Goal: Transaction & Acquisition: Book appointment/travel/reservation

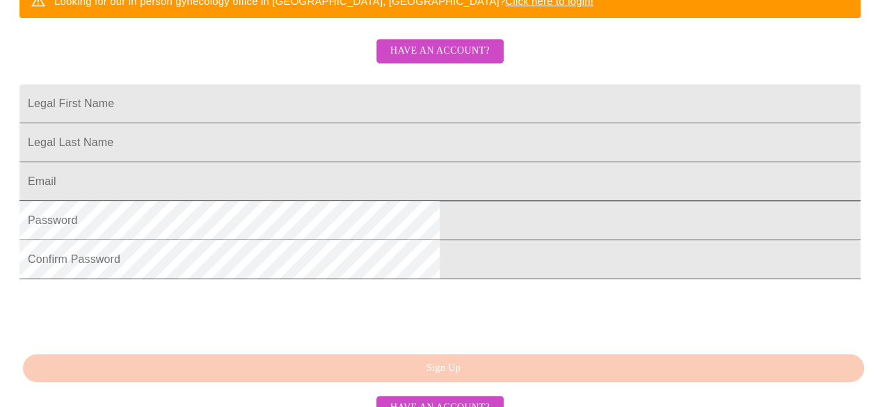
scroll to position [424, 0]
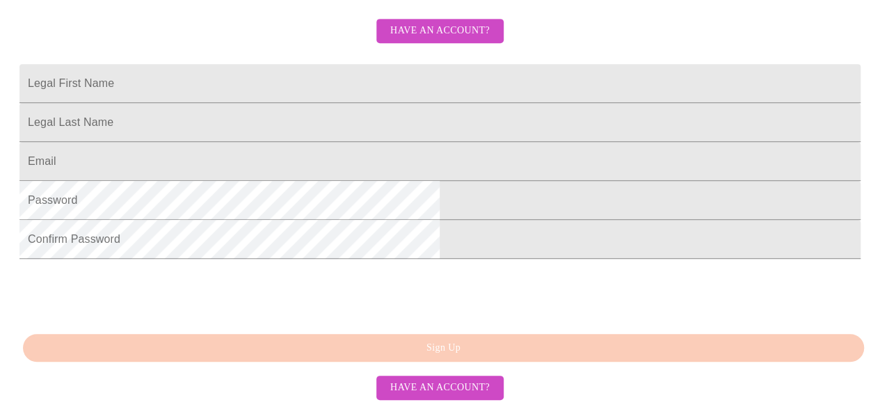
click at [452, 383] on span "Have an account?" at bounding box center [439, 387] width 99 height 17
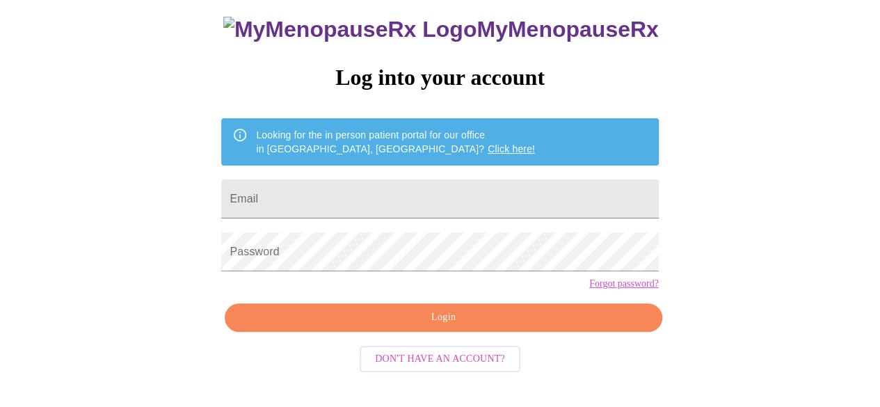
scroll to position [88, 0]
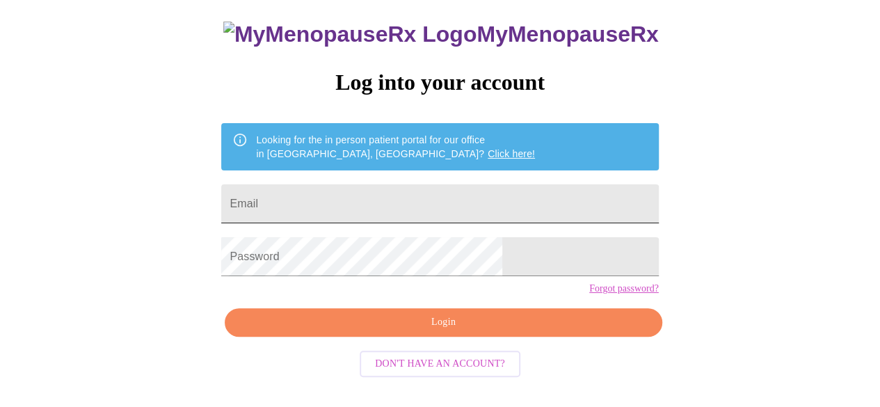
click at [386, 195] on input "Email" at bounding box center [439, 203] width 437 height 39
type input "[EMAIL_ADDRESS][DOMAIN_NAME]"
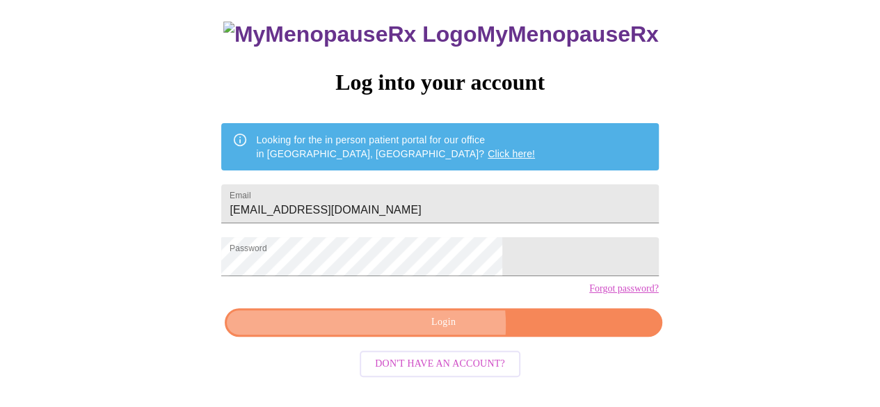
click at [424, 331] on span "Login" at bounding box center [443, 322] width 405 height 17
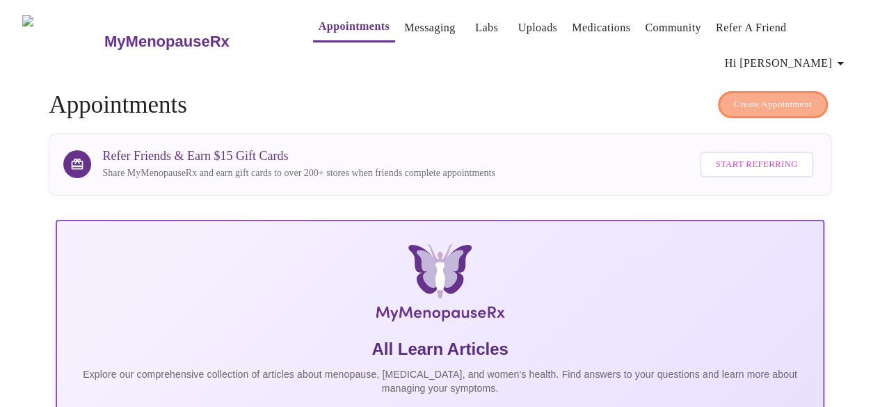
click at [790, 97] on span "Create Appointment" at bounding box center [773, 105] width 78 height 16
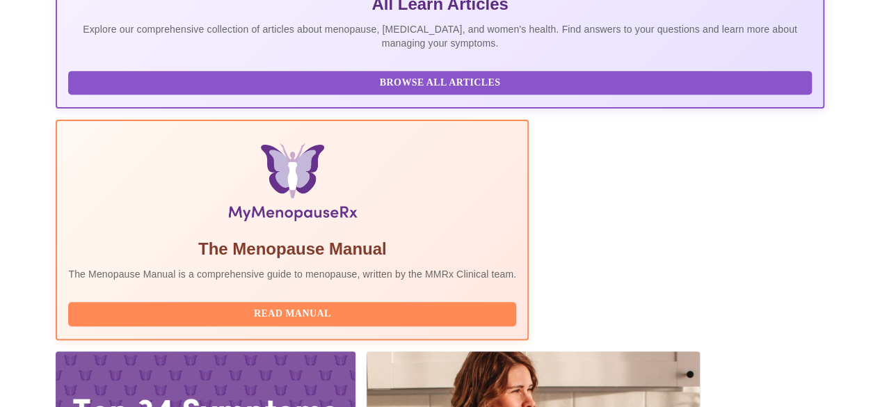
scroll to position [417, 0]
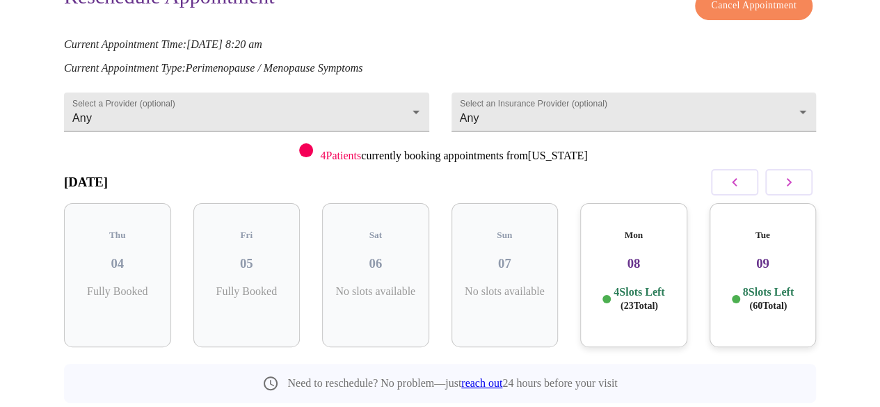
scroll to position [177, 0]
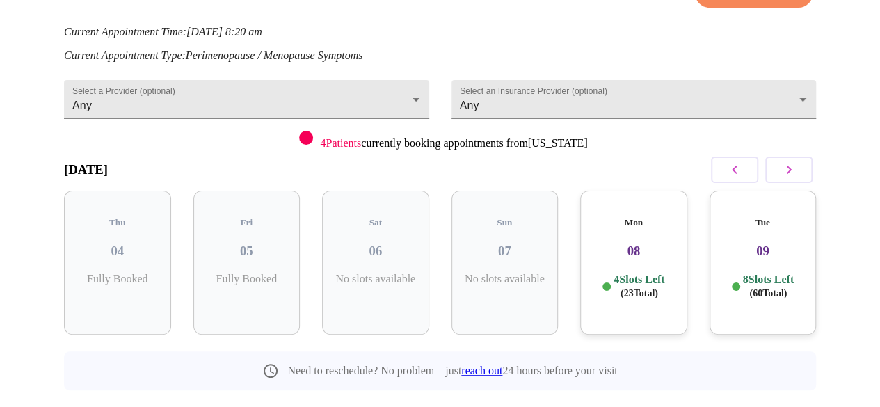
click at [797, 161] on icon "button" at bounding box center [788, 169] width 17 height 17
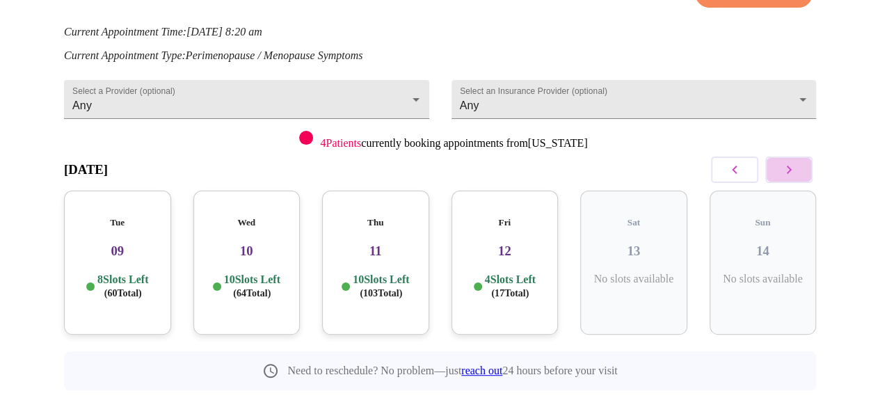
click at [797, 161] on icon "button" at bounding box center [788, 169] width 17 height 17
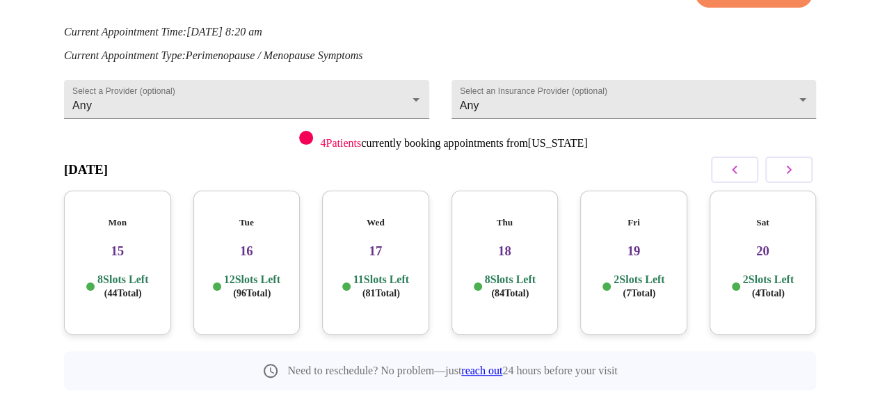
click at [350, 225] on div "Wed 17 11 Slots Left ( 81 Total)" at bounding box center [375, 263] width 107 height 144
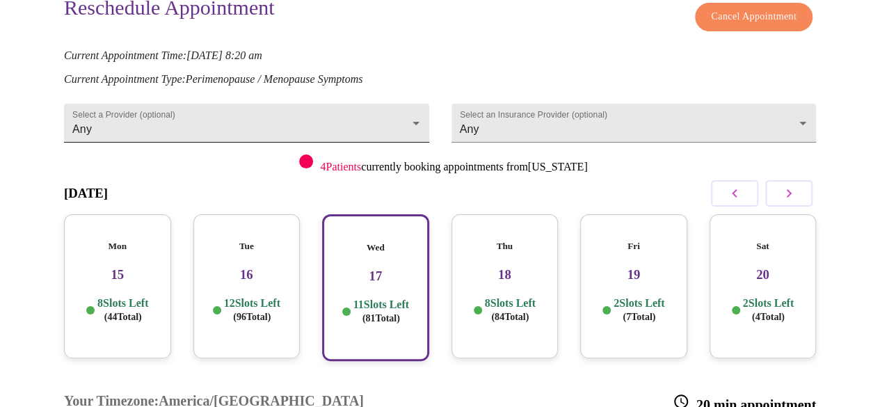
scroll to position [0, 0]
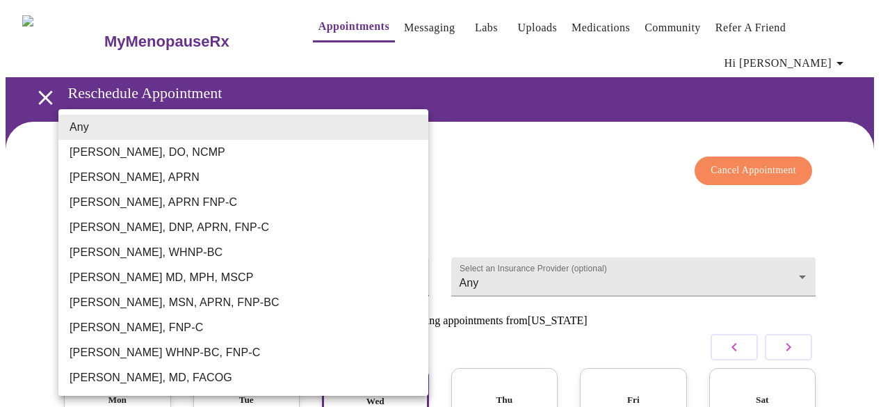
click at [228, 330] on li "[PERSON_NAME], FNP-C" at bounding box center [243, 327] width 370 height 25
type input "[PERSON_NAME], FNP-C"
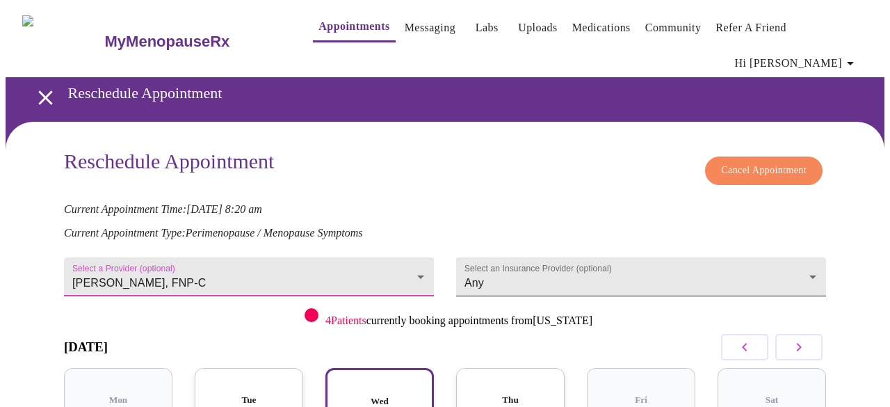
click at [808, 248] on body "MyMenopauseRx Appointments Messaging Labs Uploads Medications Community Refer a…" at bounding box center [445, 385] width 879 height 759
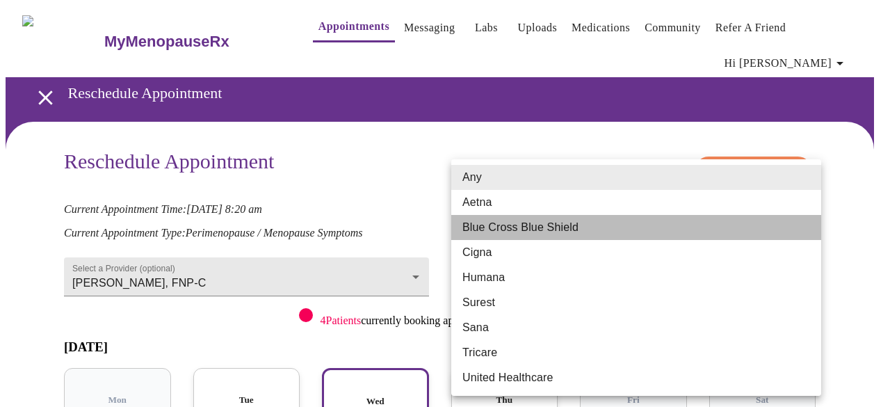
click at [610, 225] on li "Blue Cross Blue Shield" at bounding box center [636, 227] width 370 height 25
type input "Blue Cross Blue Shield"
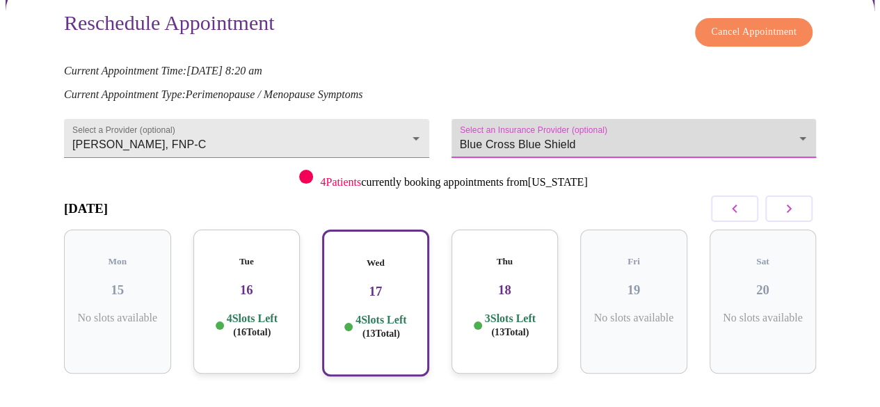
scroll to position [139, 0]
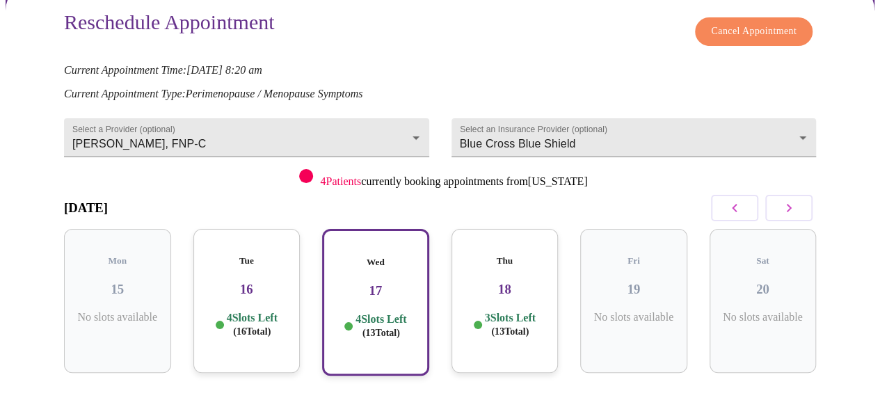
click at [348, 283] on h3 "17" at bounding box center [375, 290] width 82 height 15
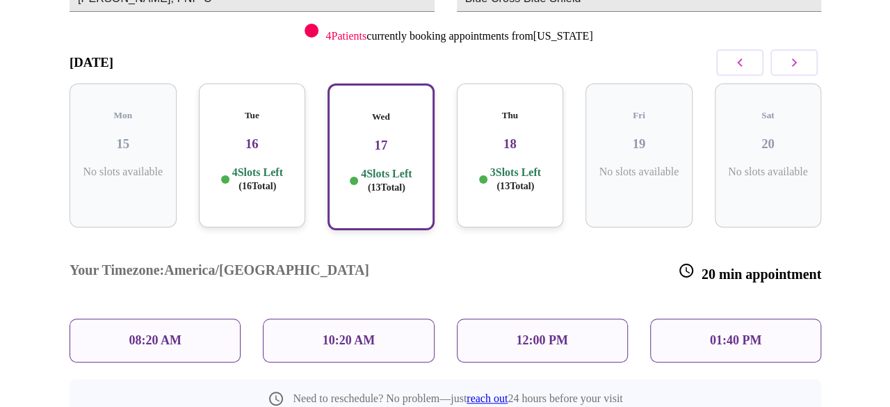
scroll to position [289, 0]
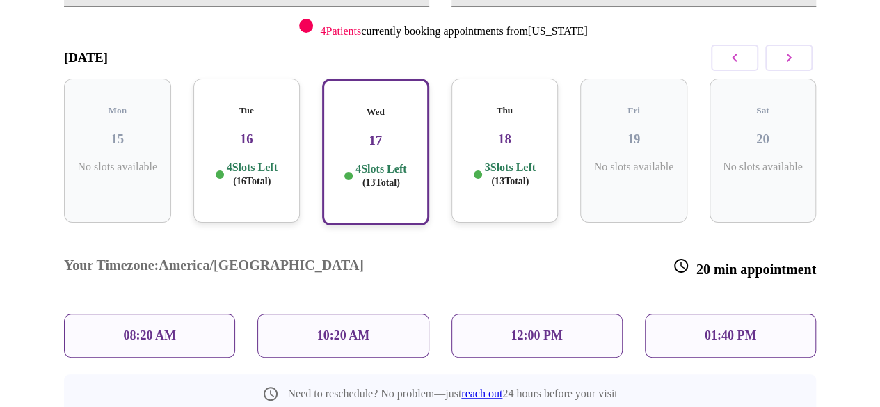
click at [384, 314] on div "10:20 AM" at bounding box center [342, 336] width 171 height 44
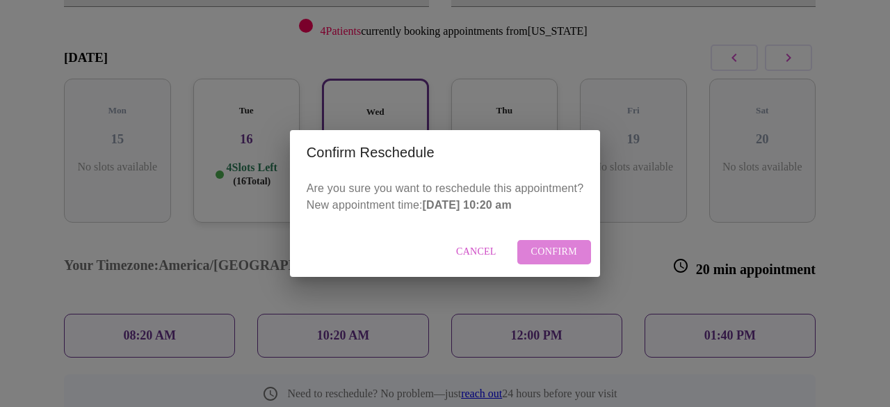
click at [558, 250] on span "Confirm" at bounding box center [554, 251] width 47 height 17
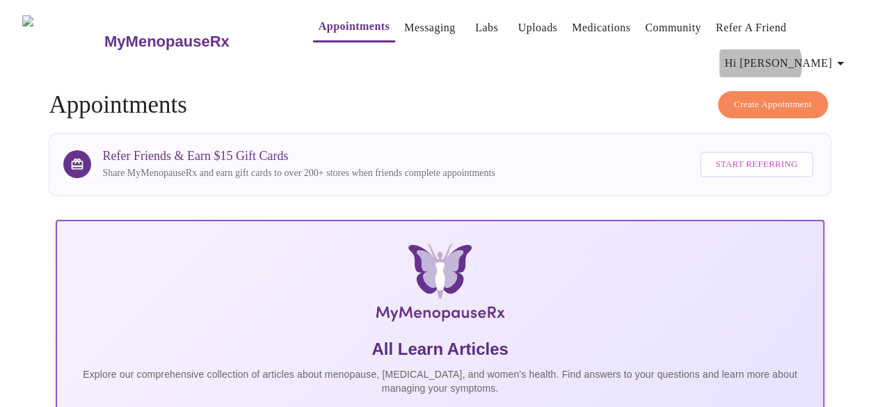
click at [831, 54] on span "Hi [PERSON_NAME]" at bounding box center [786, 63] width 124 height 19
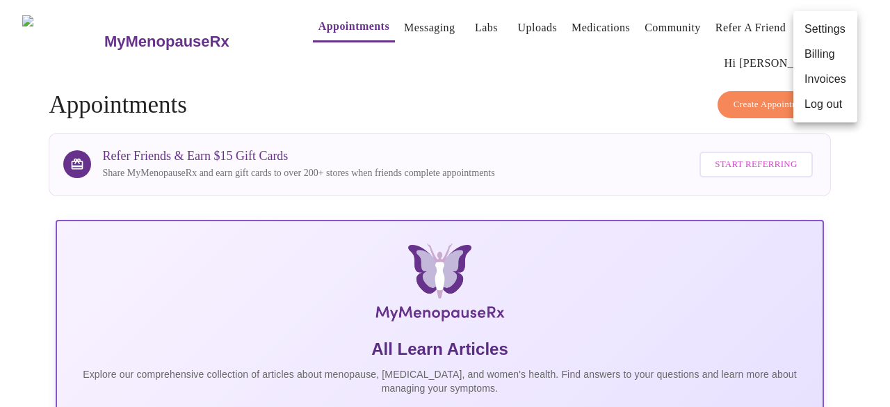
click at [822, 104] on li "Log out" at bounding box center [825, 104] width 64 height 25
